Goal: Check status: Check status

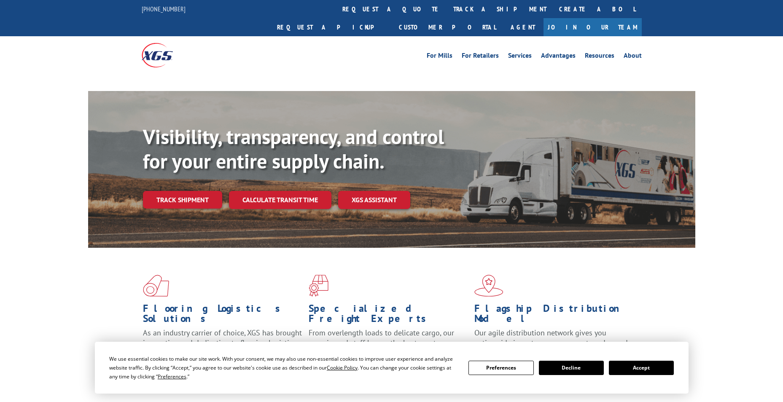
click at [183, 180] on div "Visibility, transparency, and control for your entire supply chain. Track shipm…" at bounding box center [419, 184] width 553 height 118
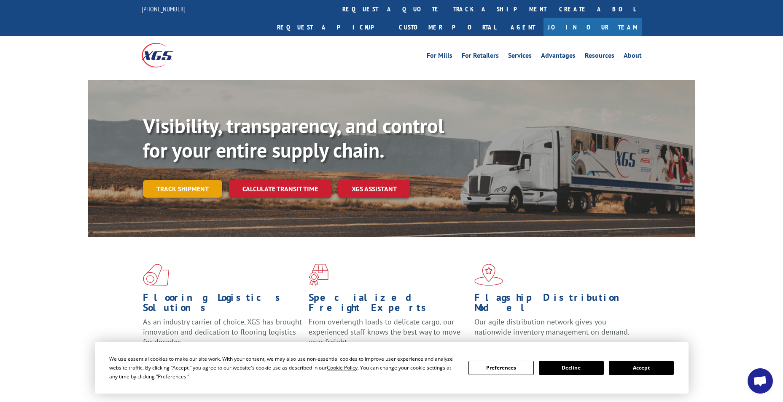
click at [172, 180] on link "Track shipment" at bounding box center [182, 189] width 79 height 18
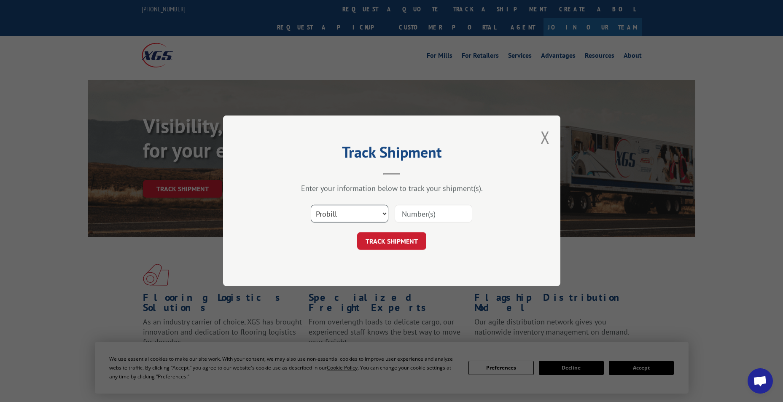
click at [375, 211] on select "Select category... Probill BOL PO" at bounding box center [350, 214] width 78 height 18
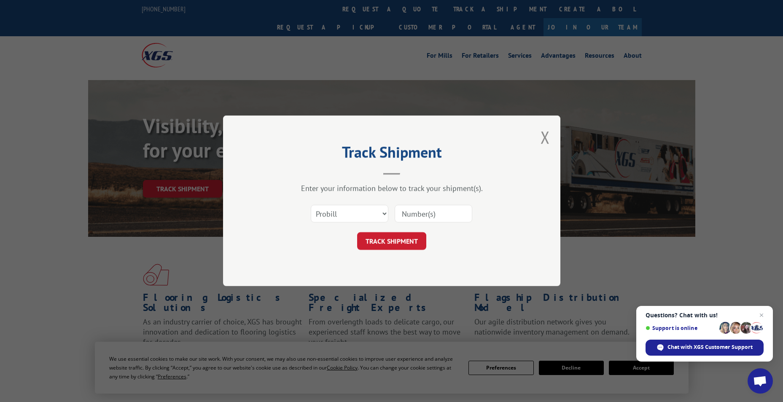
click at [429, 213] on input at bounding box center [434, 214] width 78 height 18
paste input "263935251007"
type input "263935251007"
click at [405, 241] on button "TRACK SHIPMENT" at bounding box center [391, 242] width 69 height 18
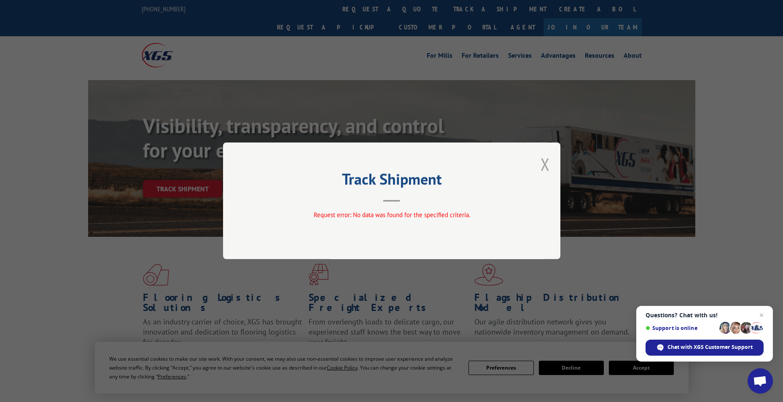
click at [548, 168] on button "Close modal" at bounding box center [545, 164] width 9 height 22
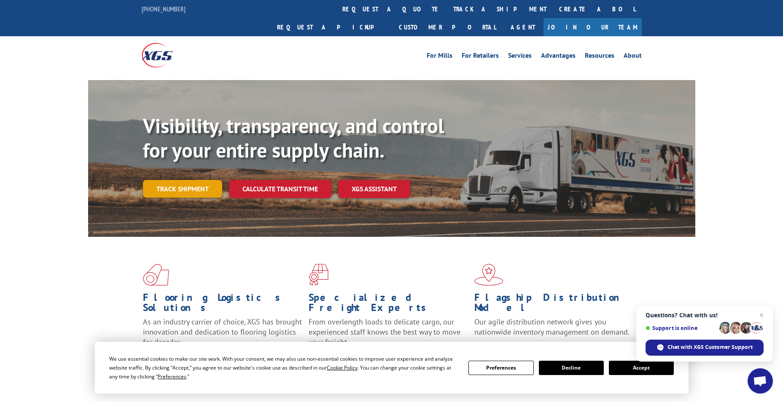
click at [177, 180] on link "Track shipment" at bounding box center [182, 189] width 79 height 18
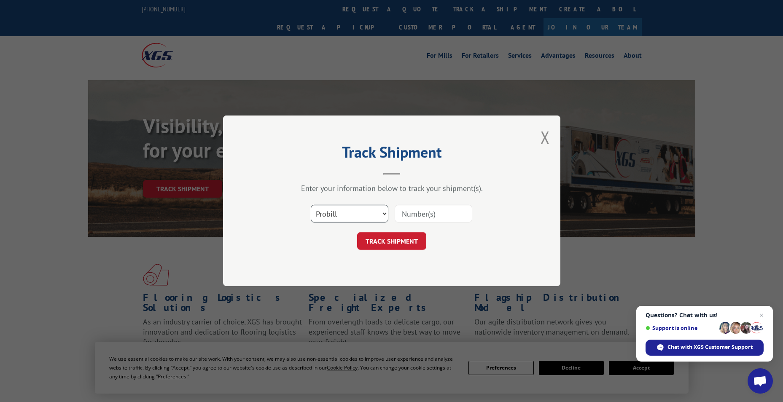
click at [385, 211] on select "Select category... Probill BOL PO" at bounding box center [350, 214] width 78 height 18
select select "bol"
click at [311, 205] on select "Select category... Probill BOL PO" at bounding box center [350, 214] width 78 height 18
paste input "479106"
type input "479106"
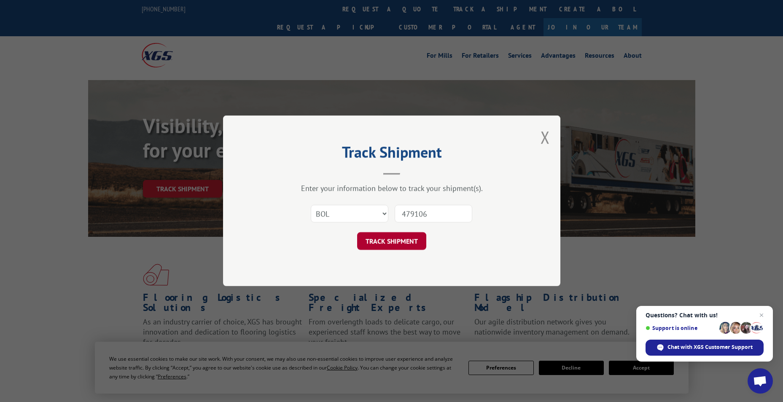
click at [412, 241] on button "TRACK SHIPMENT" at bounding box center [391, 242] width 69 height 18
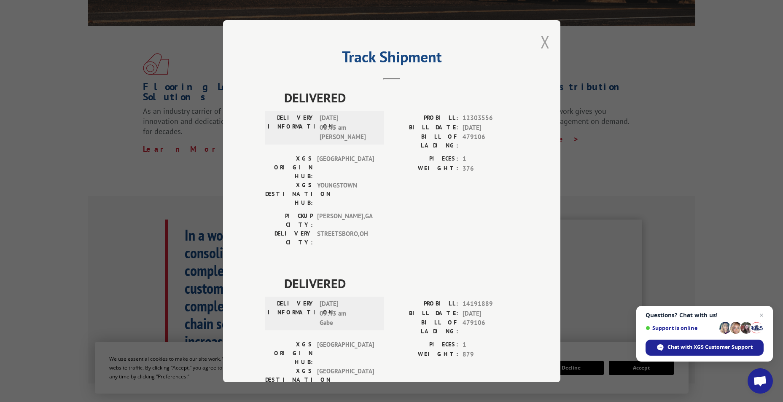
click at [545, 38] on button "Close modal" at bounding box center [545, 42] width 9 height 22
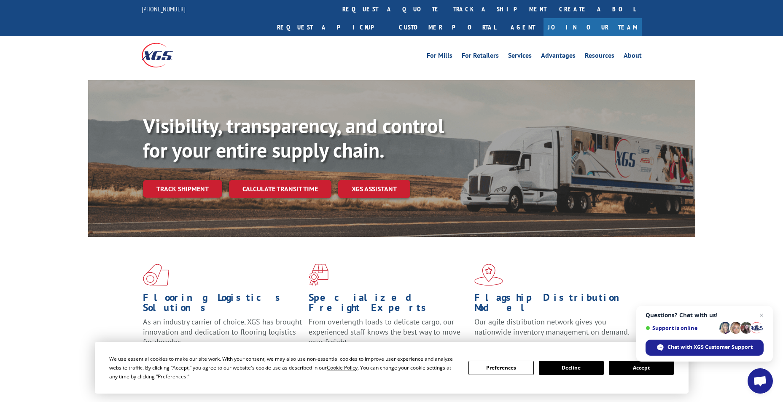
click at [665, 370] on button "Accept" at bounding box center [641, 368] width 65 height 14
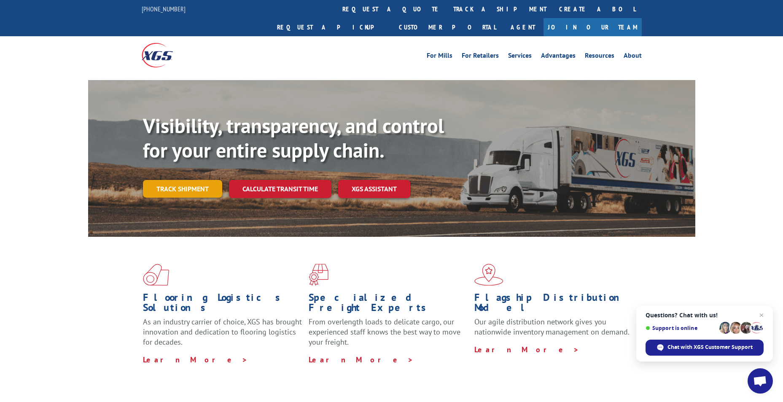
click at [181, 180] on link "Track shipment" at bounding box center [182, 189] width 79 height 18
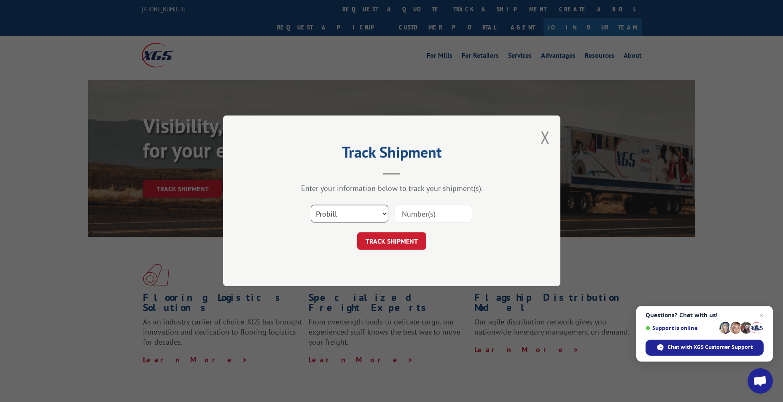
click at [381, 210] on select "Select category... Probill BOL PO" at bounding box center [350, 214] width 78 height 18
paste input "5672450"
type input "5672450"
click at [388, 236] on button "TRACK SHIPMENT" at bounding box center [391, 242] width 69 height 18
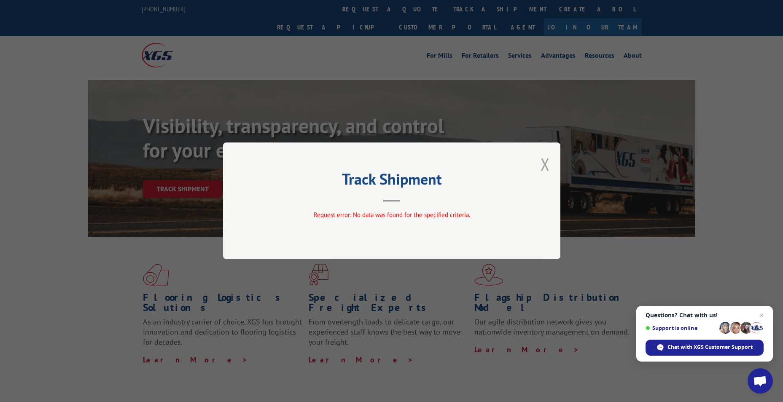
click at [545, 164] on button "Close modal" at bounding box center [545, 164] width 9 height 22
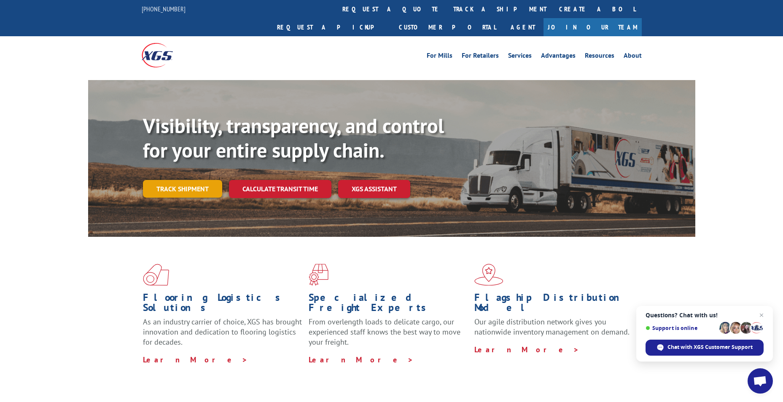
click at [188, 180] on link "Track shipment" at bounding box center [182, 189] width 79 height 18
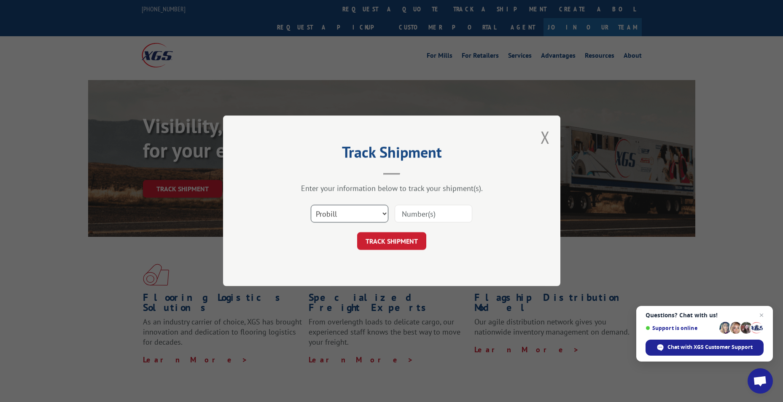
click at [345, 215] on select "Select category... Probill BOL PO" at bounding box center [350, 214] width 78 height 18
select select "bol"
click at [311, 205] on select "Select category... Probill BOL PO" at bounding box center [350, 214] width 78 height 18
paste input "5672450"
type input "5672450"
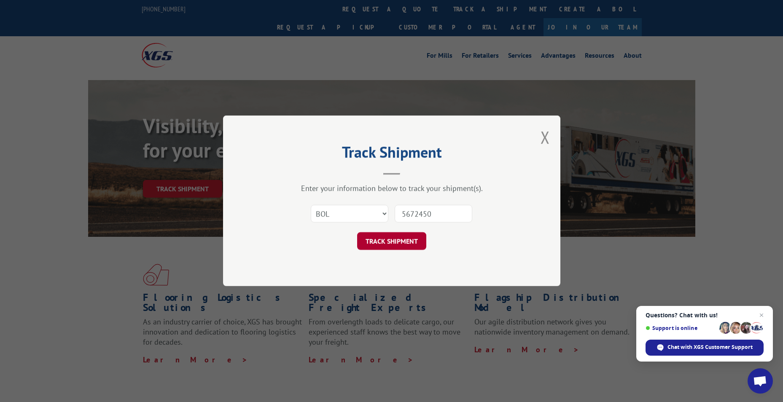
click at [398, 243] on button "TRACK SHIPMENT" at bounding box center [391, 242] width 69 height 18
